Goal: Navigation & Orientation: Understand site structure

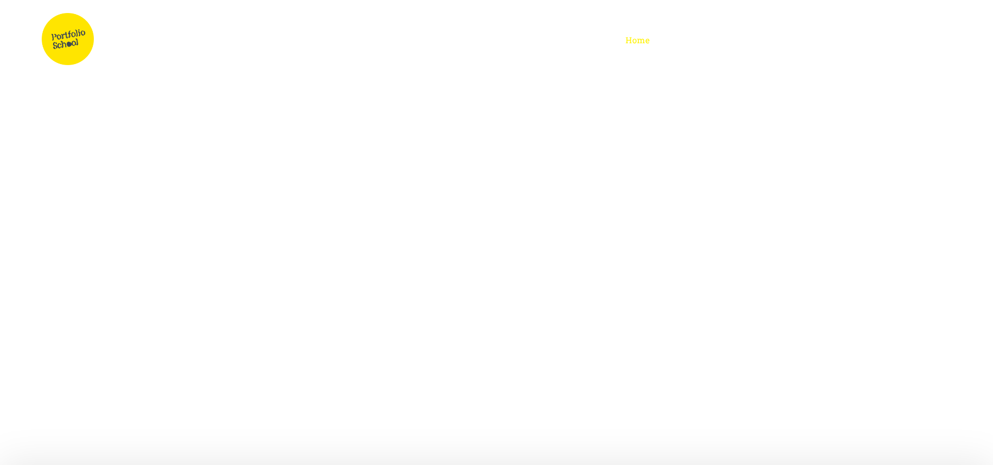
click at [0, 0] on span "School Calendar" at bounding box center [0, 0] width 0 height 0
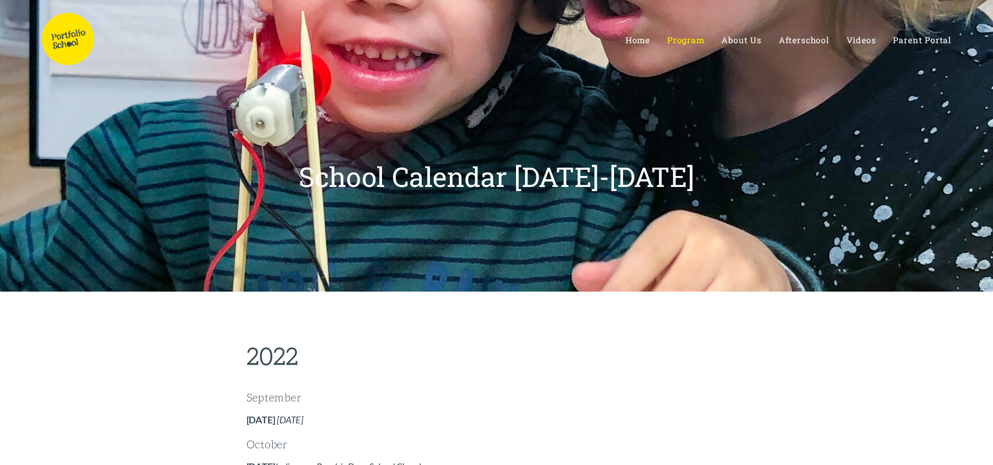
click at [0, 0] on link "Team" at bounding box center [0, 0] width 0 height 0
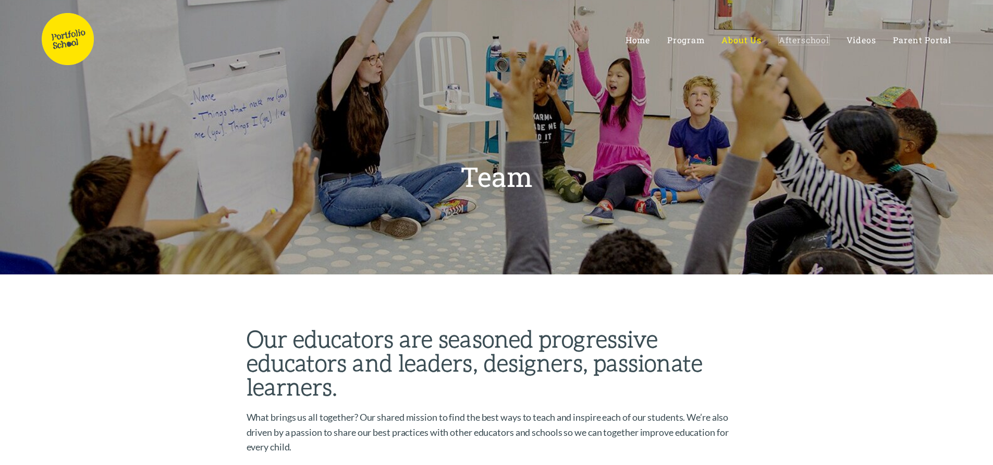
click at [799, 38] on span "Afterschool" at bounding box center [804, 39] width 51 height 11
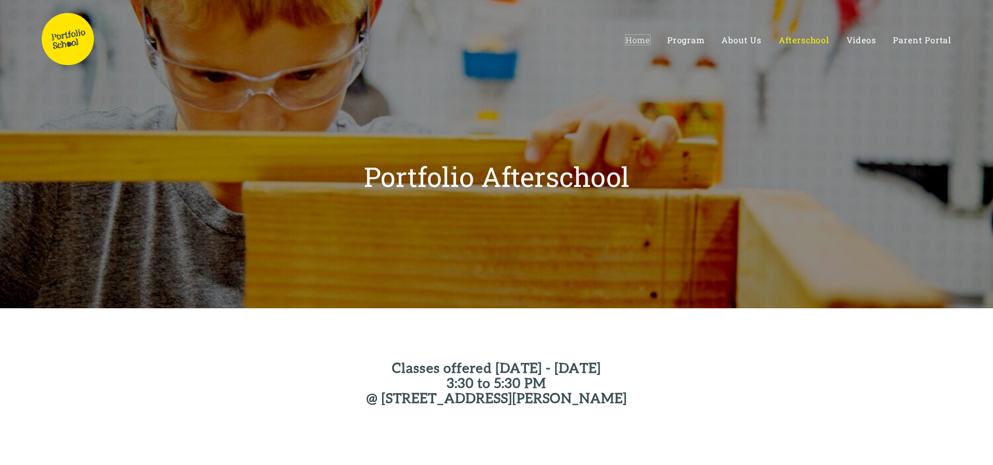
click at [644, 38] on span "Home" at bounding box center [637, 39] width 24 height 11
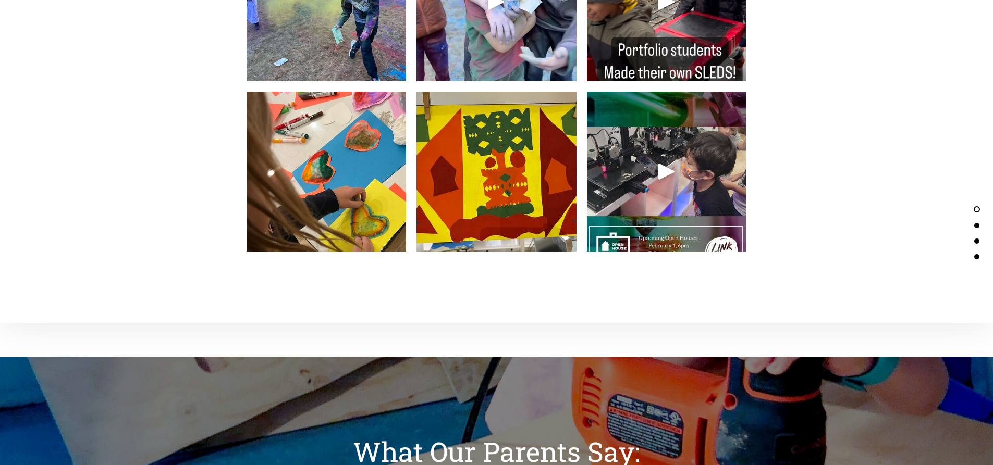
scroll to position [2397, 0]
